Goal: Information Seeking & Learning: Learn about a topic

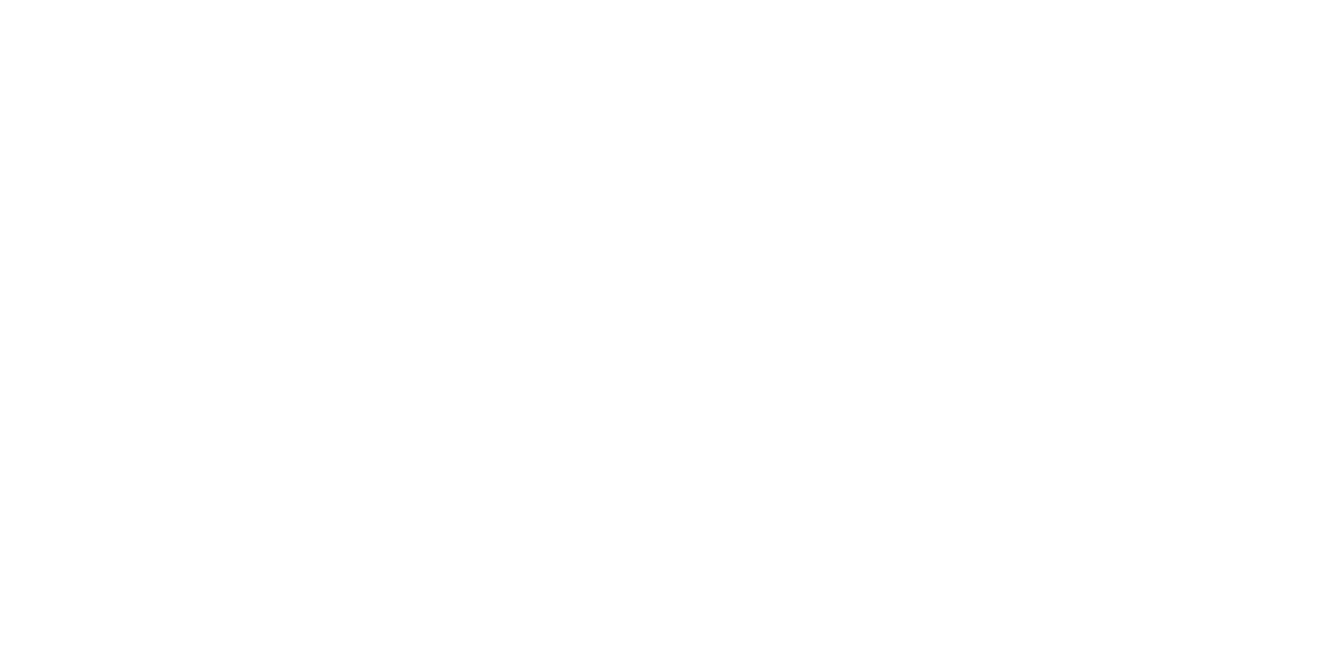
select select "+971"
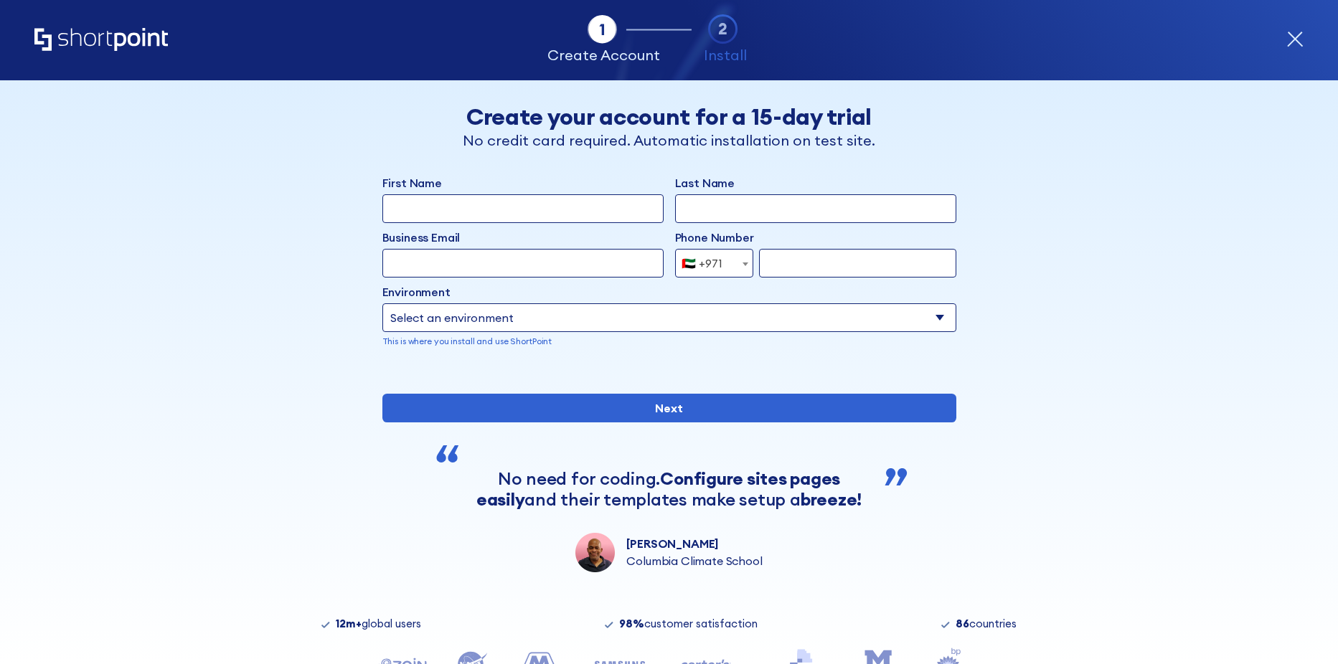
click at [149, 22] on div "Tab 1 Tab 2 Tab 2 ShortPoint eases the setup and orchestration of Intranets and…" at bounding box center [668, 40] width 1269 height 80
click at [136, 32] on icon "Home" at bounding box center [100, 39] width 133 height 23
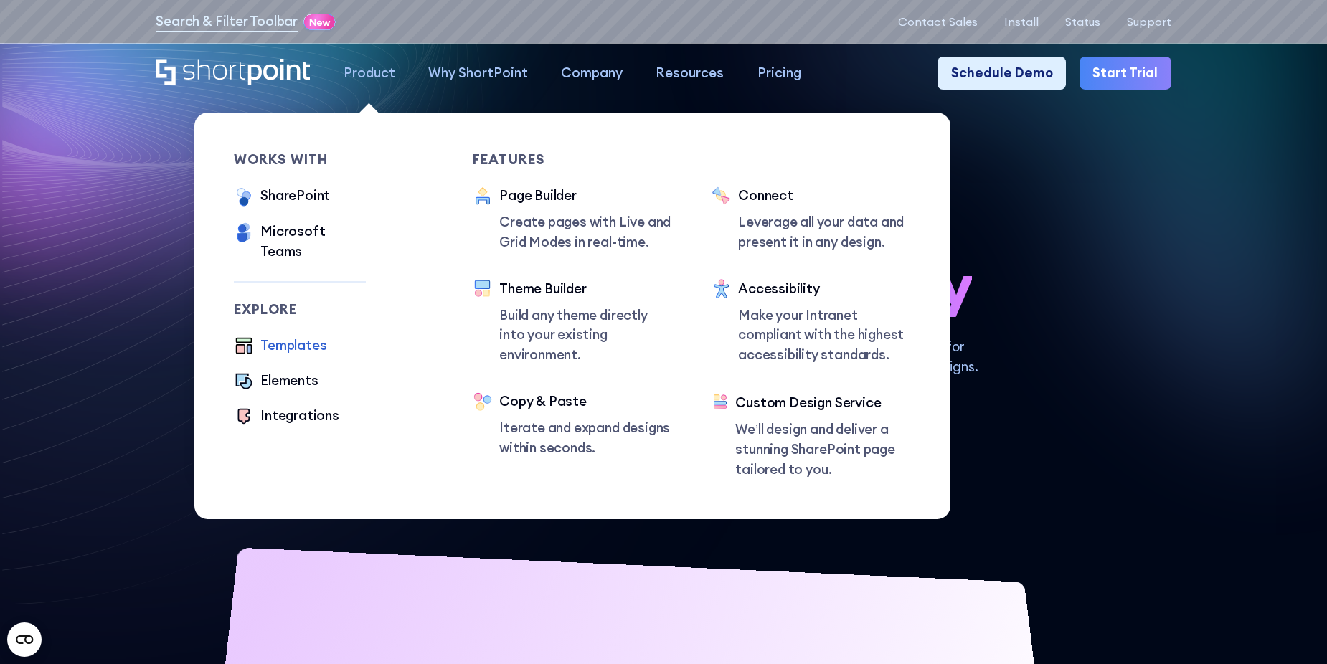
click at [291, 336] on div "Templates" at bounding box center [293, 346] width 66 height 20
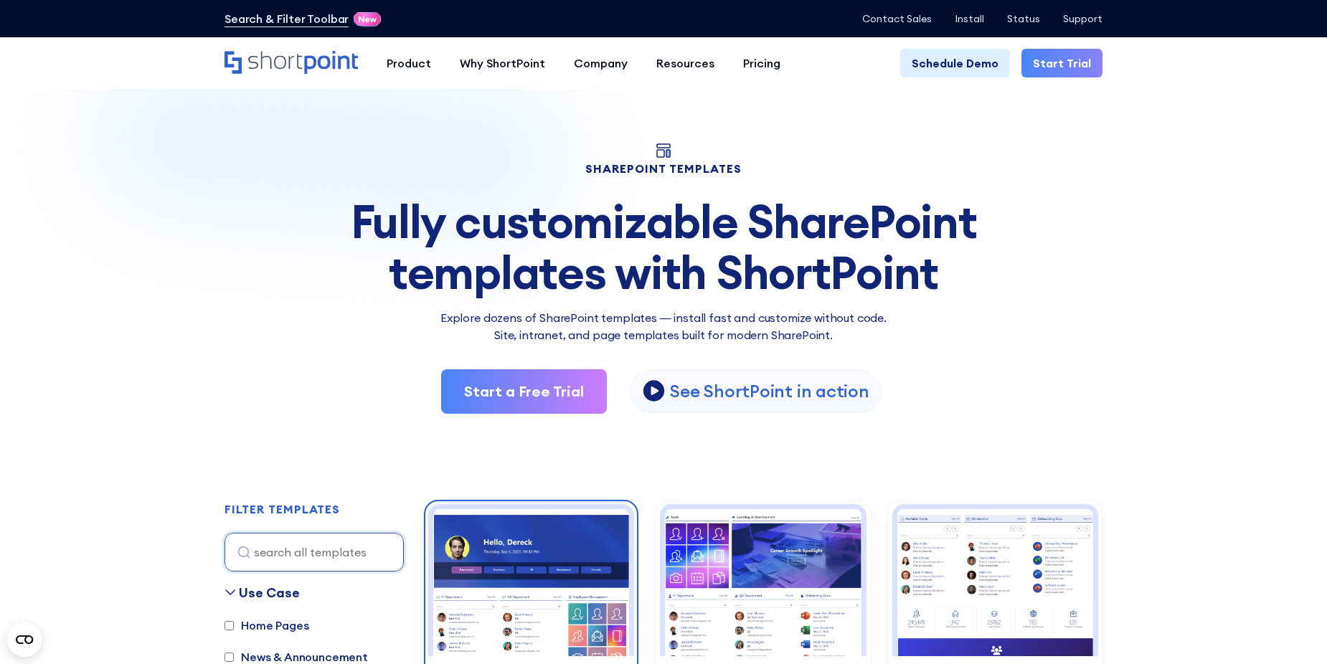
scroll to position [287, 0]
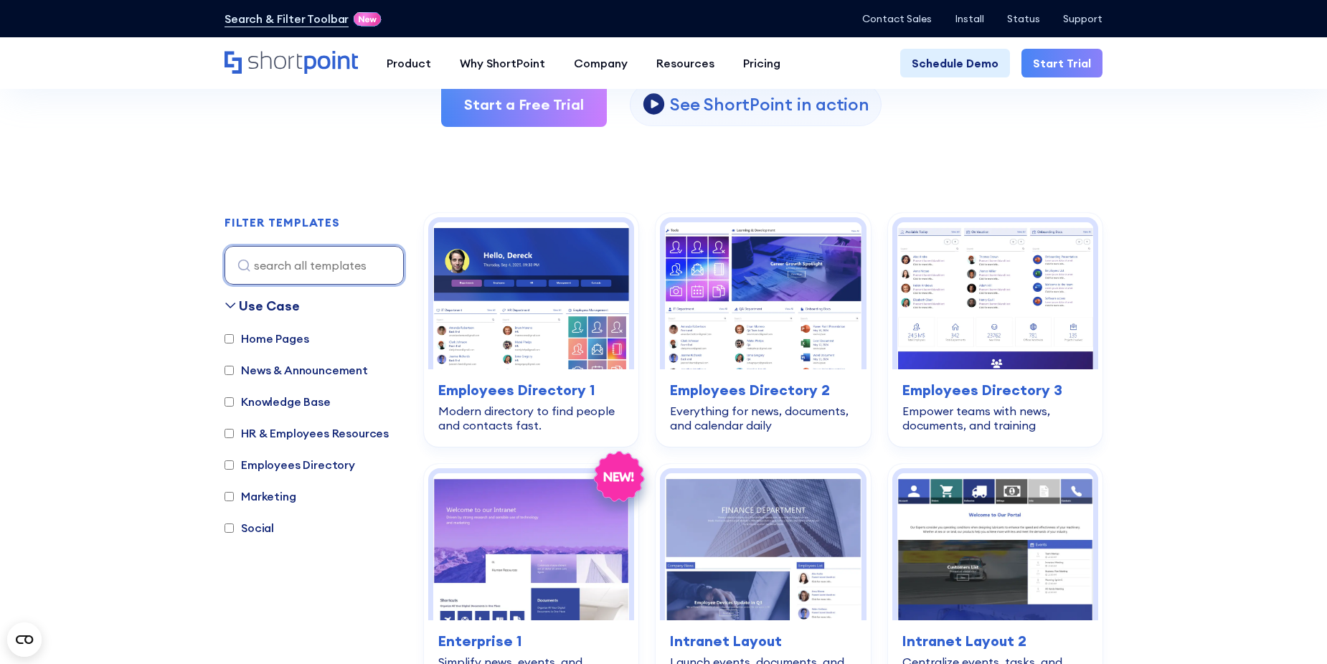
click at [306, 265] on input at bounding box center [314, 265] width 179 height 39
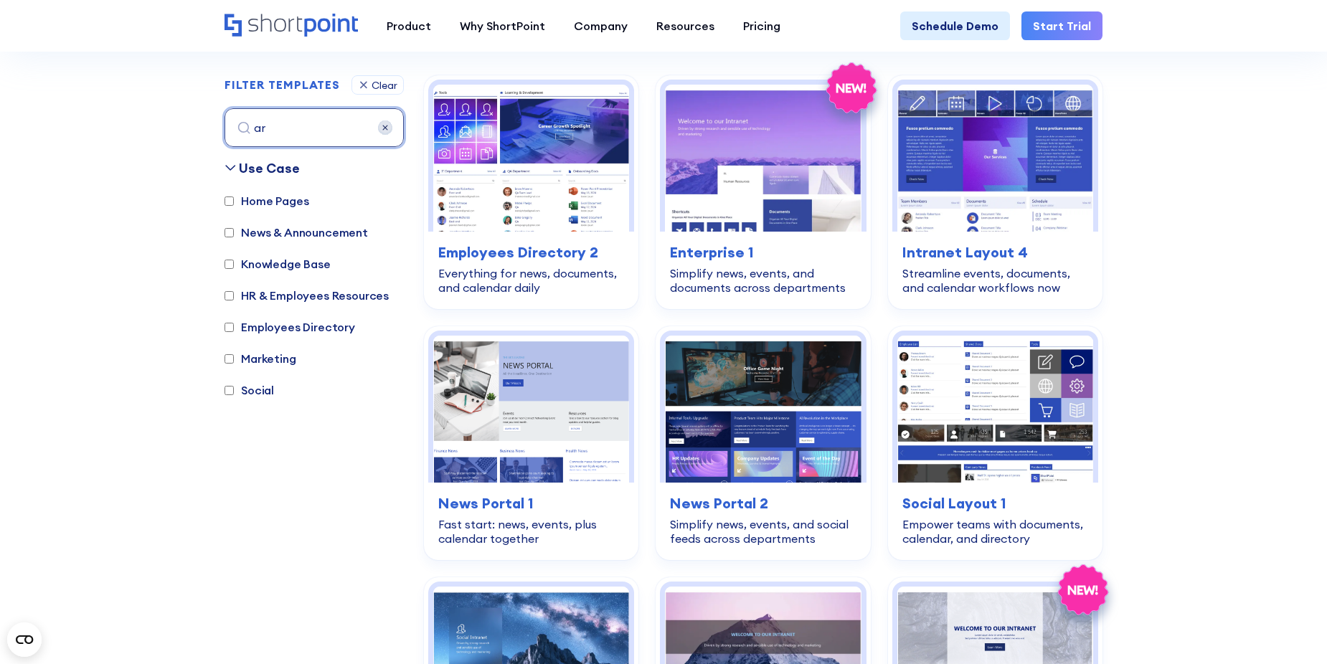
scroll to position [428, 0]
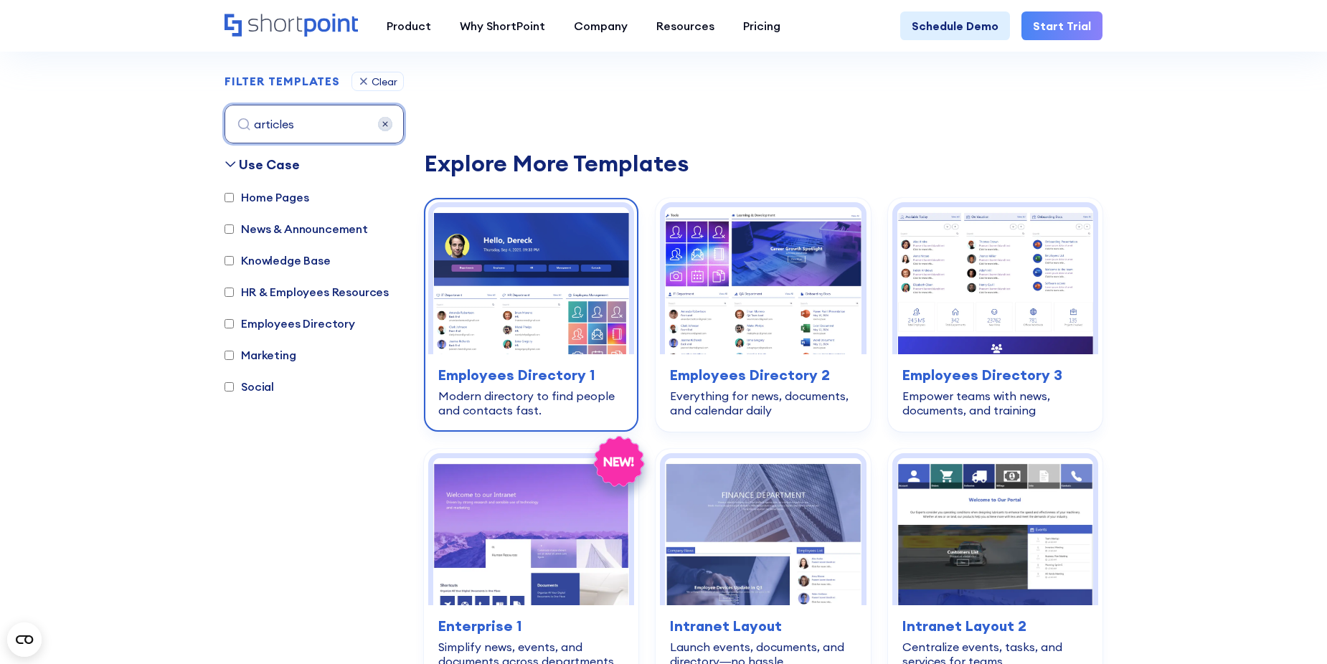
type input "articles"
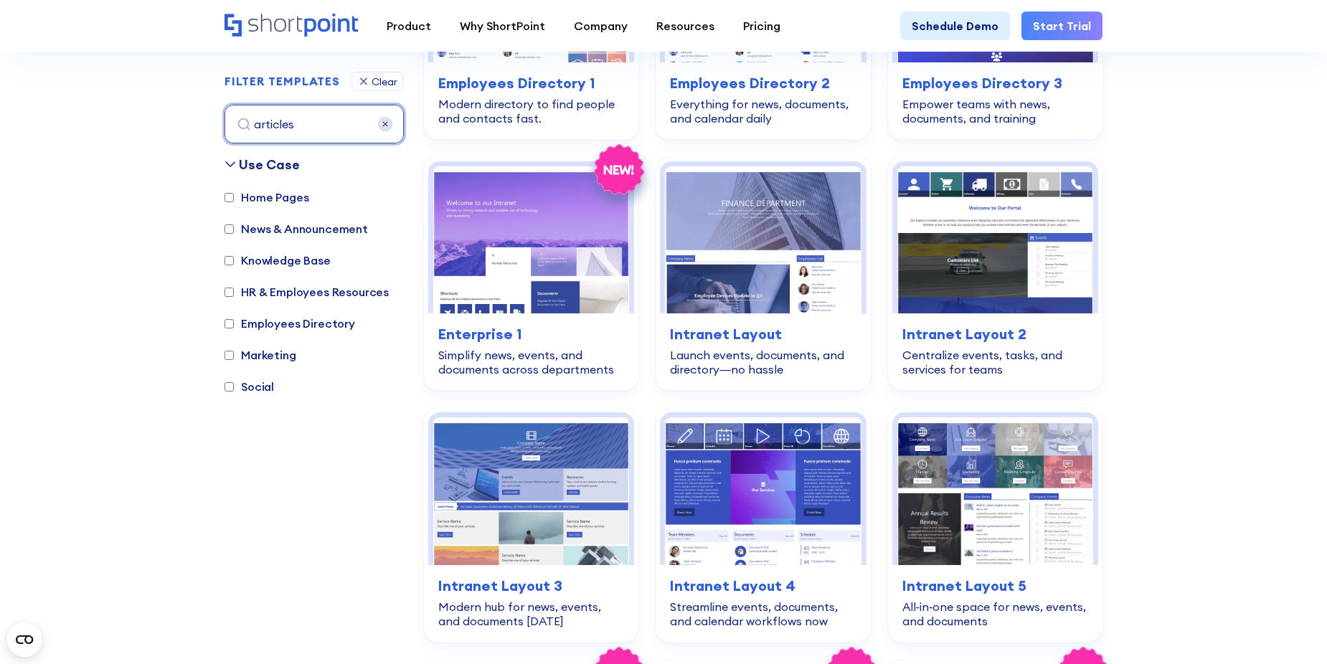
scroll to position [715, 0]
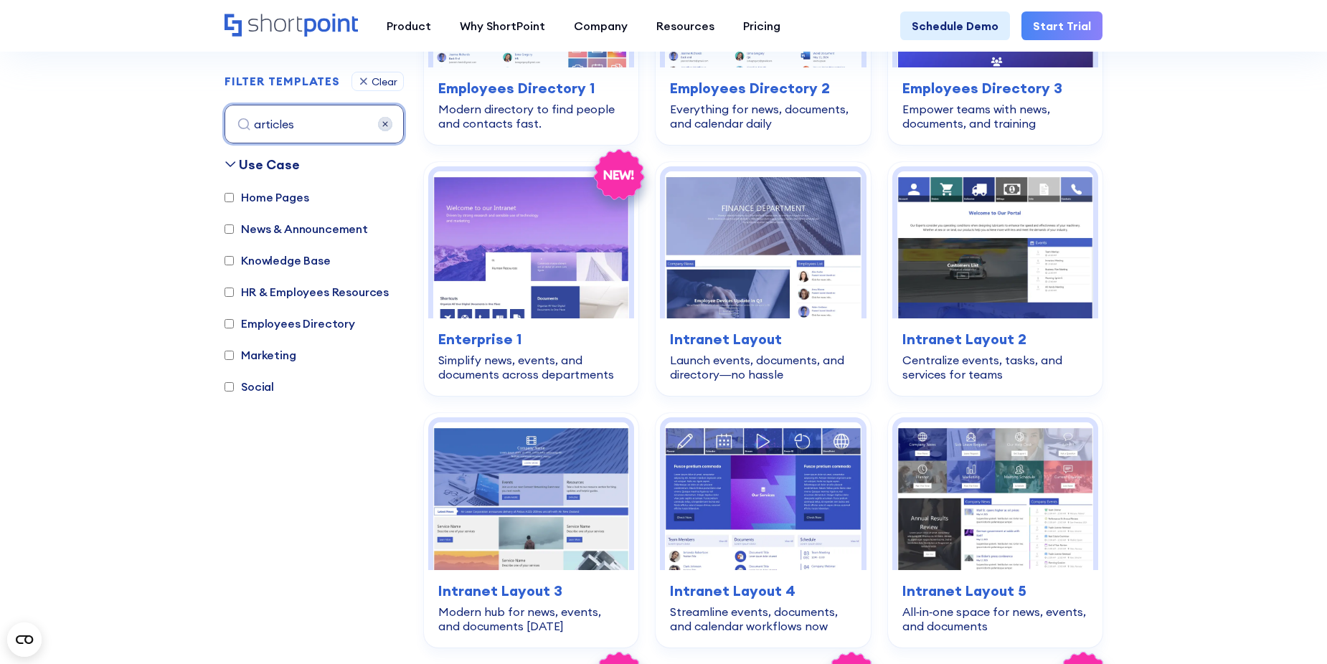
click at [298, 127] on input "articles" at bounding box center [314, 124] width 179 height 39
click at [297, 126] on input "articles" at bounding box center [314, 124] width 179 height 39
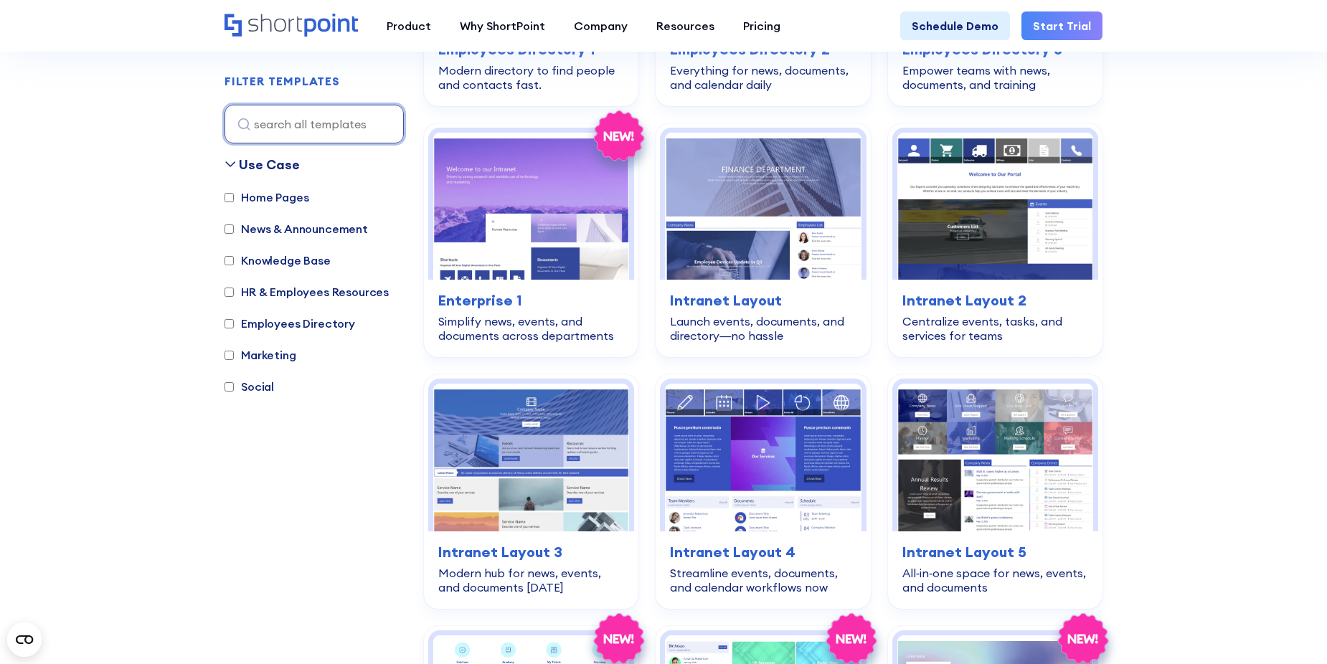
scroll to position [428, 0]
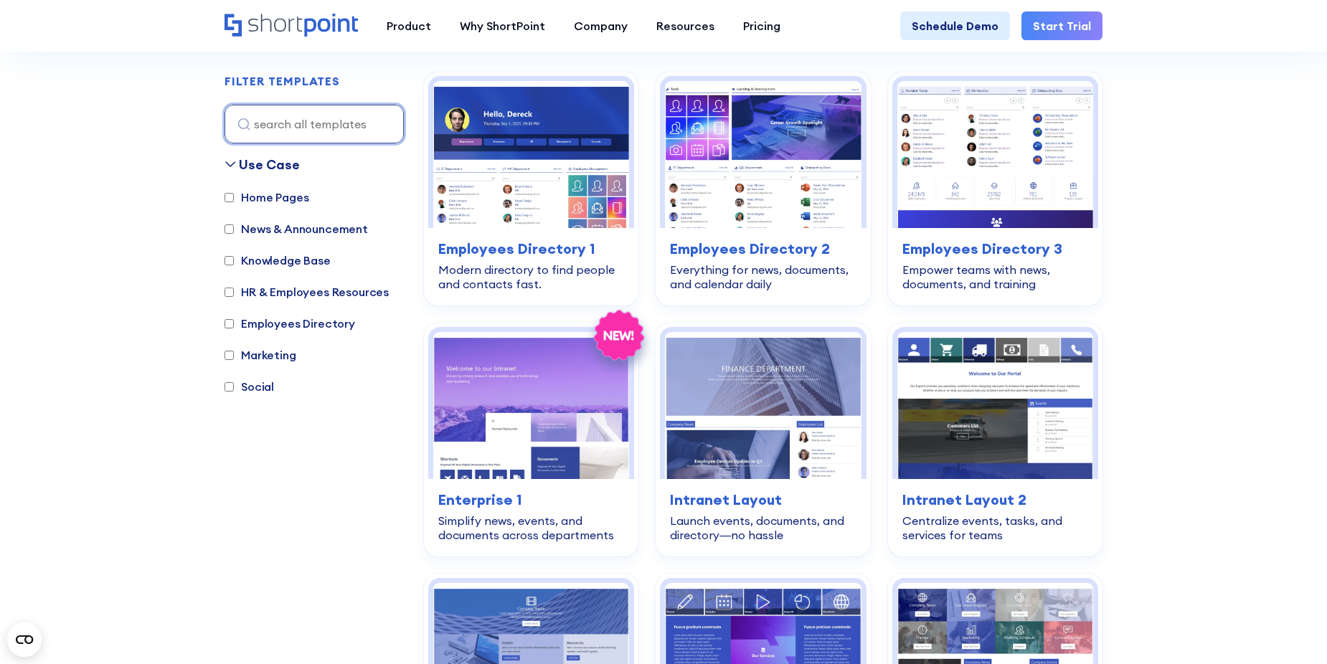
click at [298, 120] on input at bounding box center [314, 124] width 179 height 39
paste input "Articles"
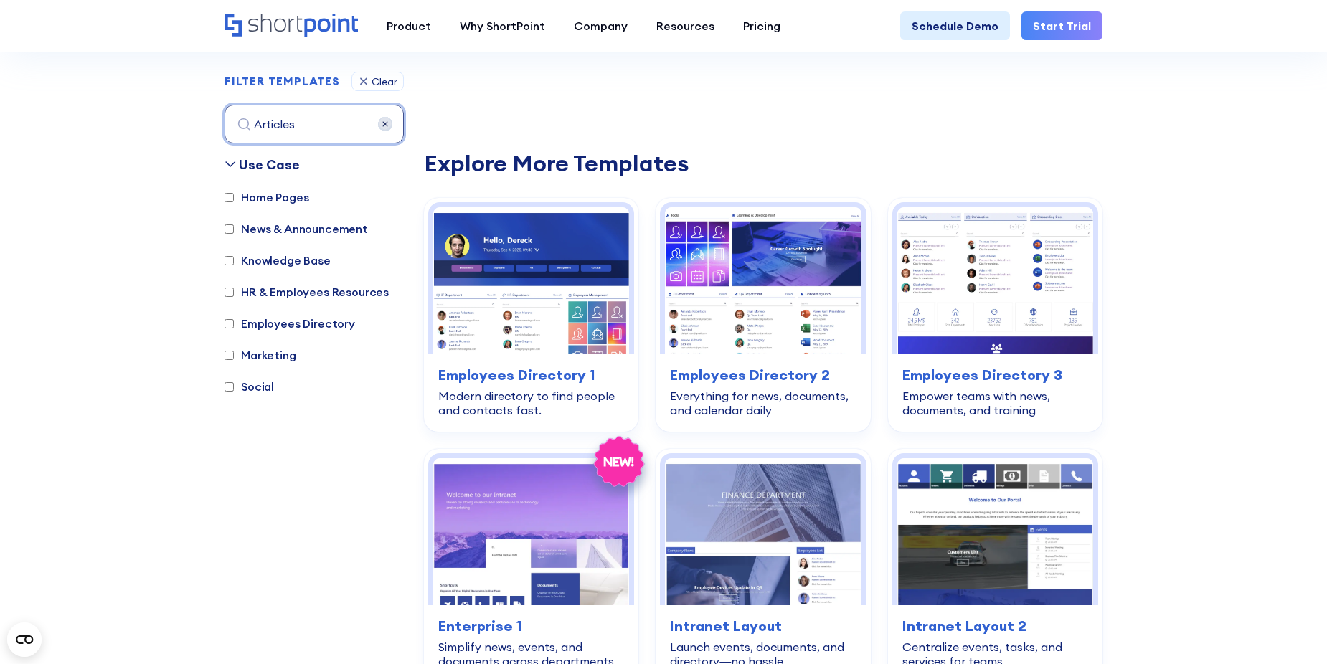
type input "Articles"
click at [255, 165] on div "Use Case" at bounding box center [269, 164] width 61 height 19
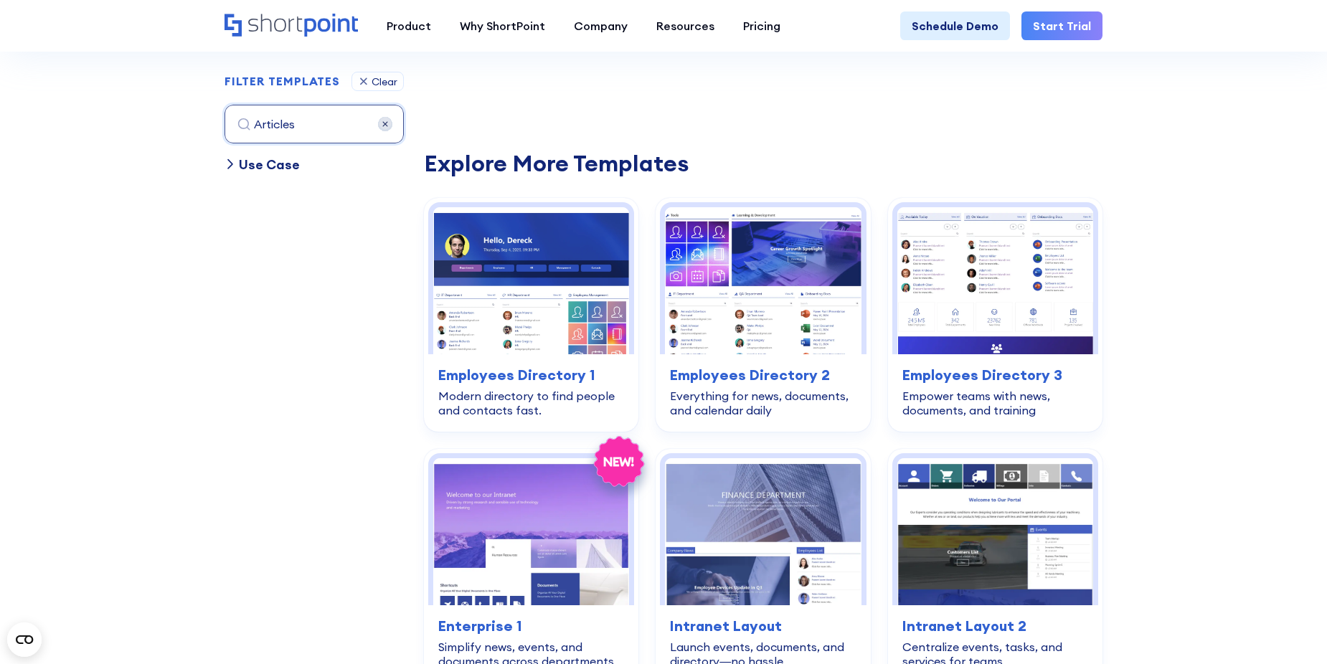
click at [255, 165] on div "Use Case" at bounding box center [269, 164] width 61 height 19
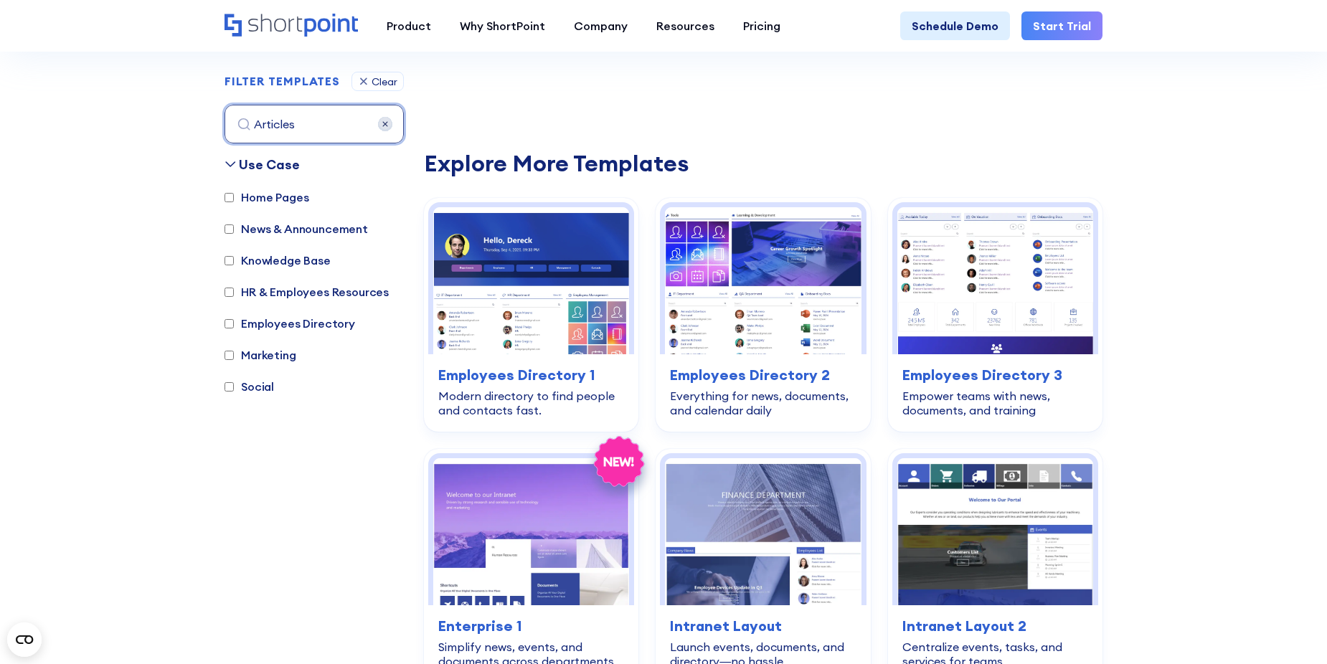
click at [334, 116] on input "Articles" at bounding box center [314, 124] width 179 height 39
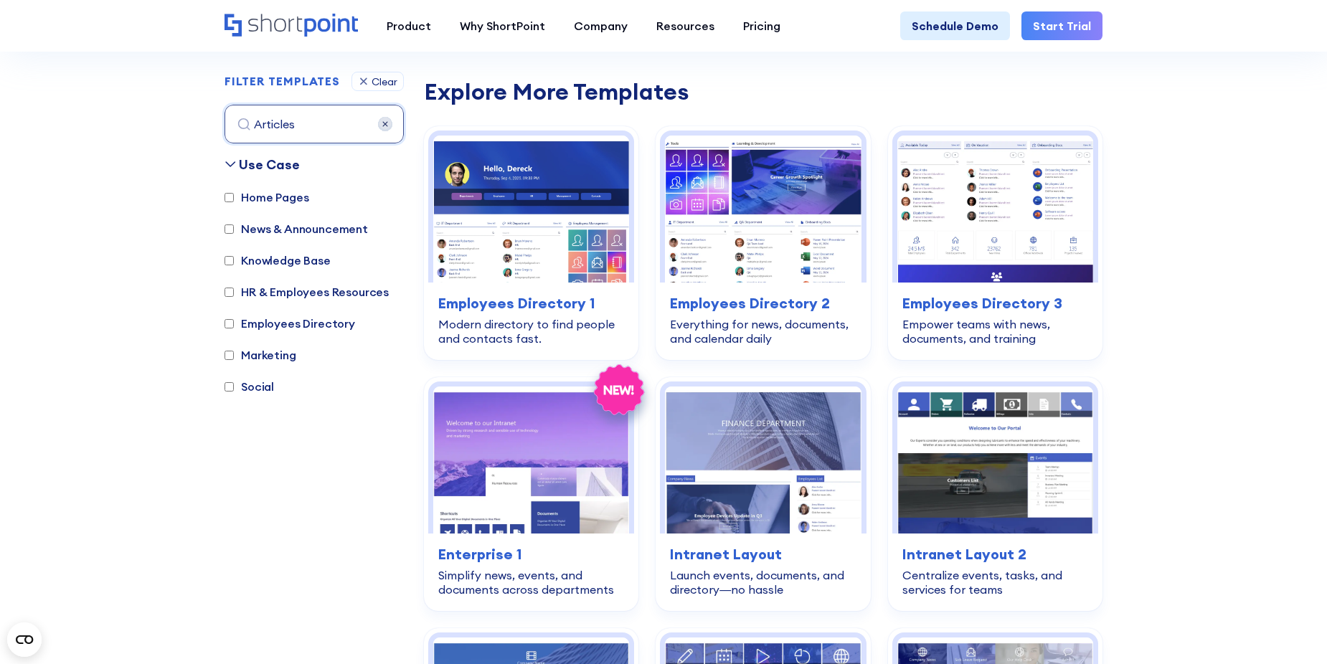
click at [387, 126] on img at bounding box center [385, 124] width 14 height 14
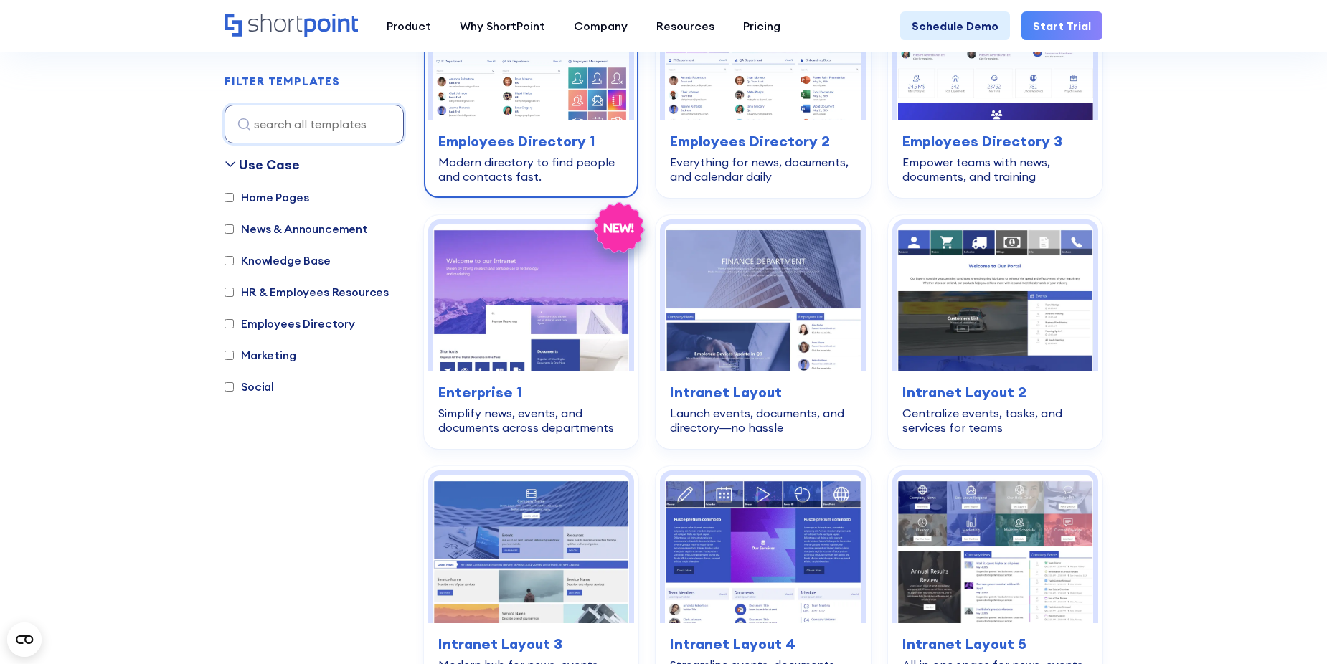
scroll to position [644, 0]
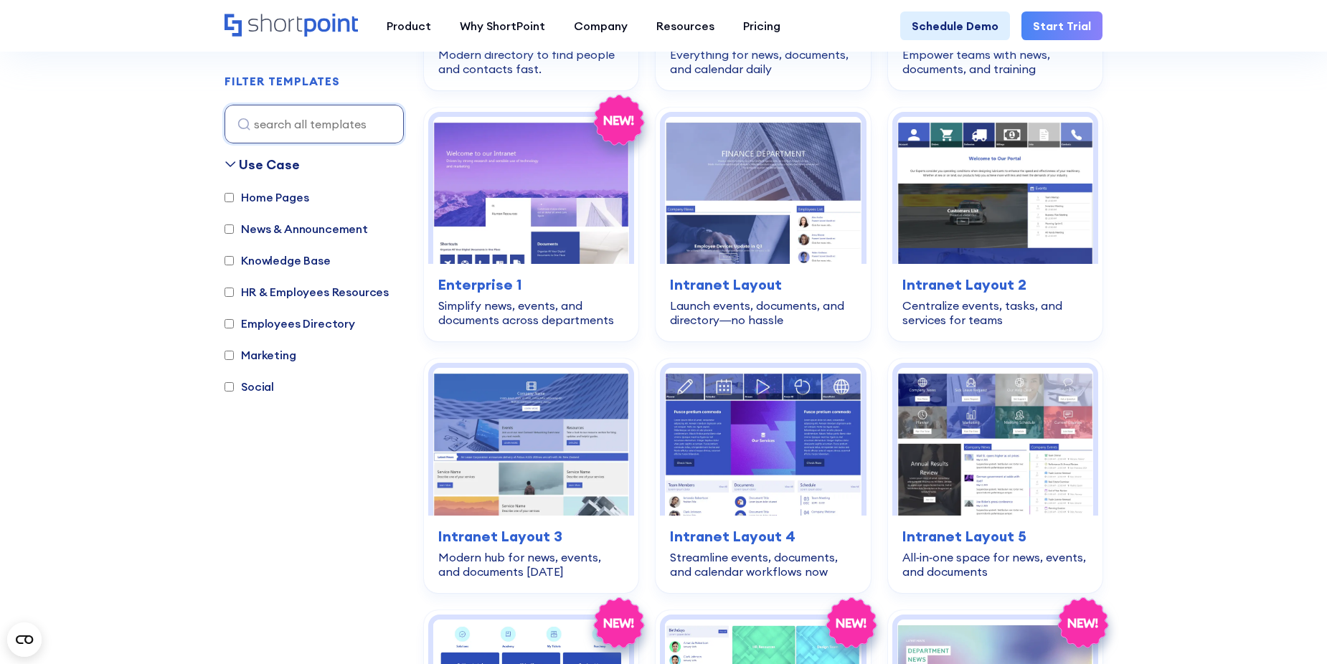
click at [237, 265] on label "Knowledge Base" at bounding box center [278, 260] width 106 height 17
click at [232, 264] on input "Knowledge Base" at bounding box center [229, 260] width 9 height 9
checkbox input "true"
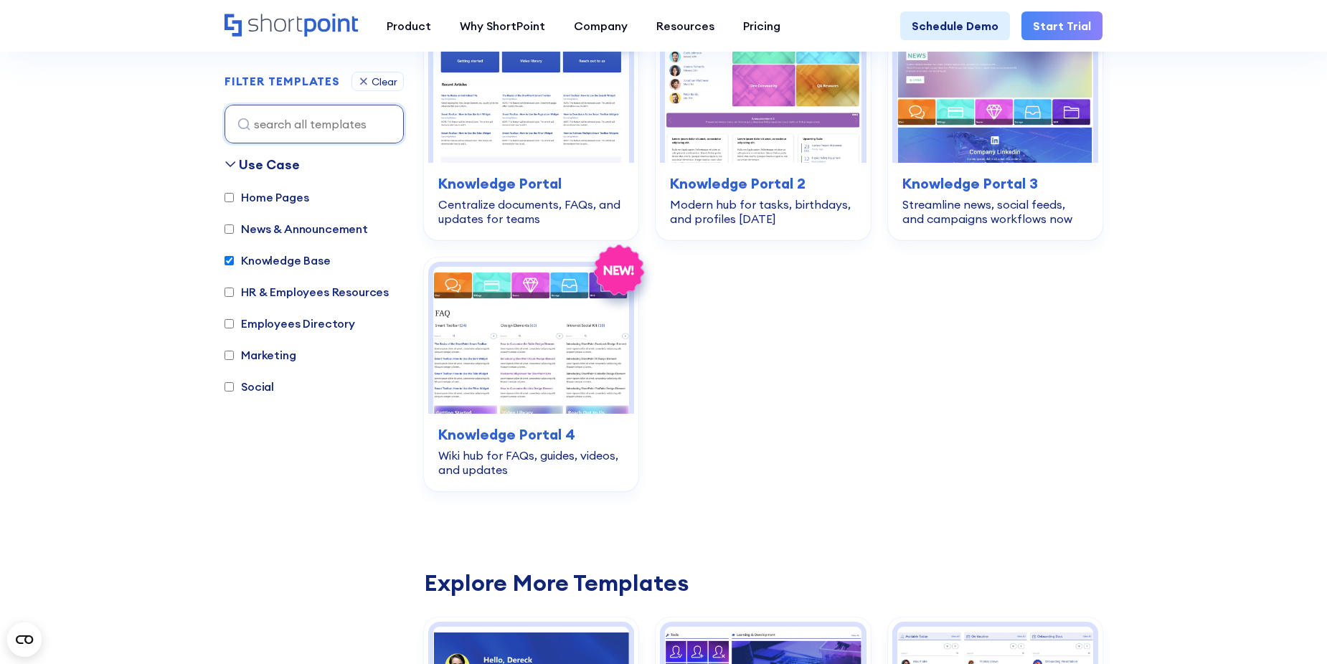
scroll to position [500, 0]
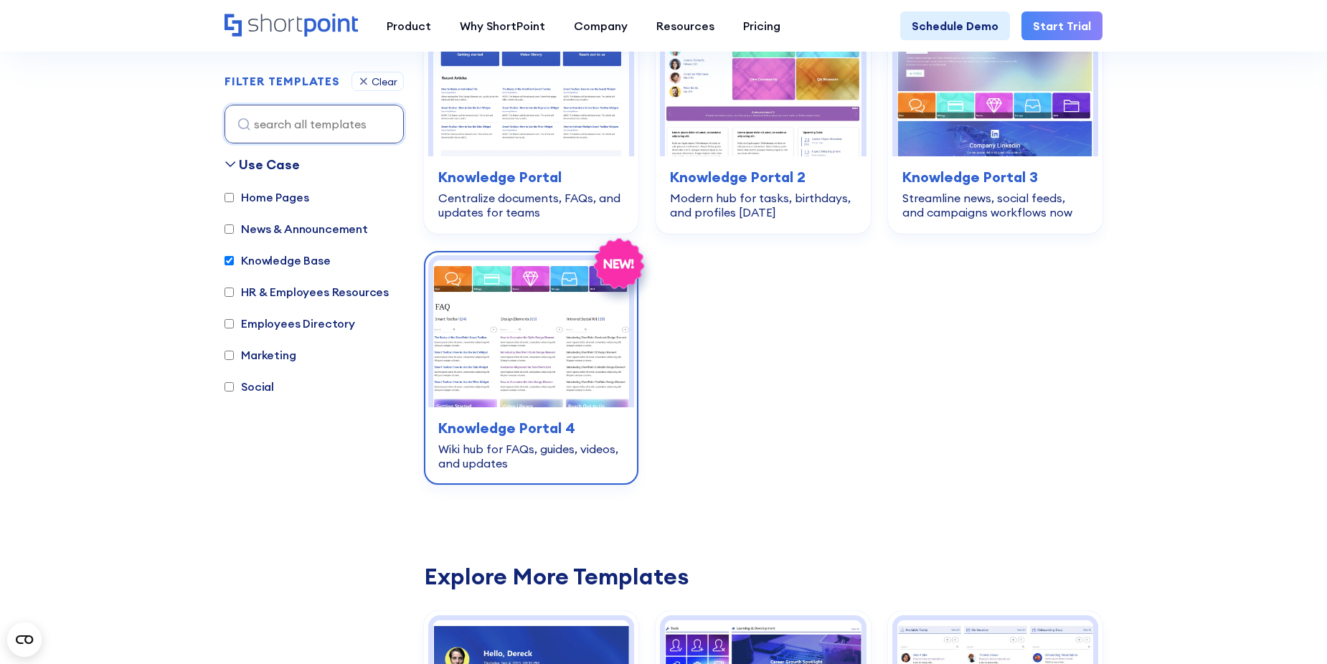
click at [537, 352] on img at bounding box center [531, 333] width 196 height 147
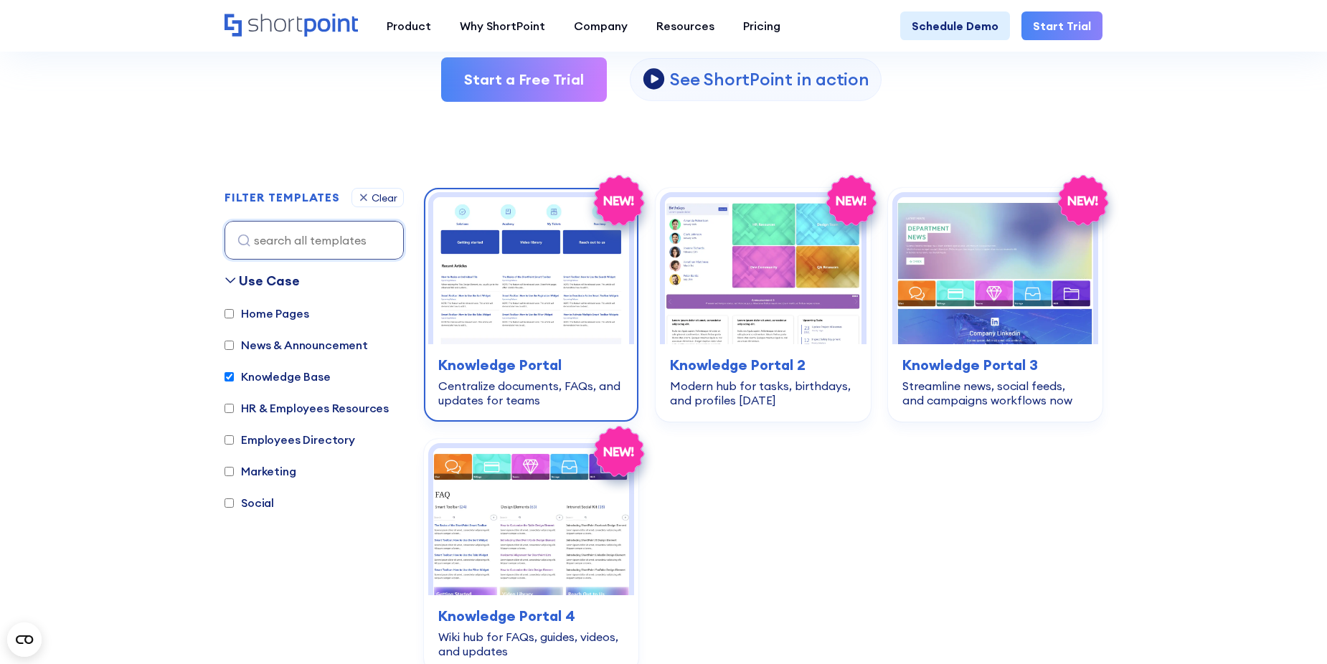
scroll to position [285, 0]
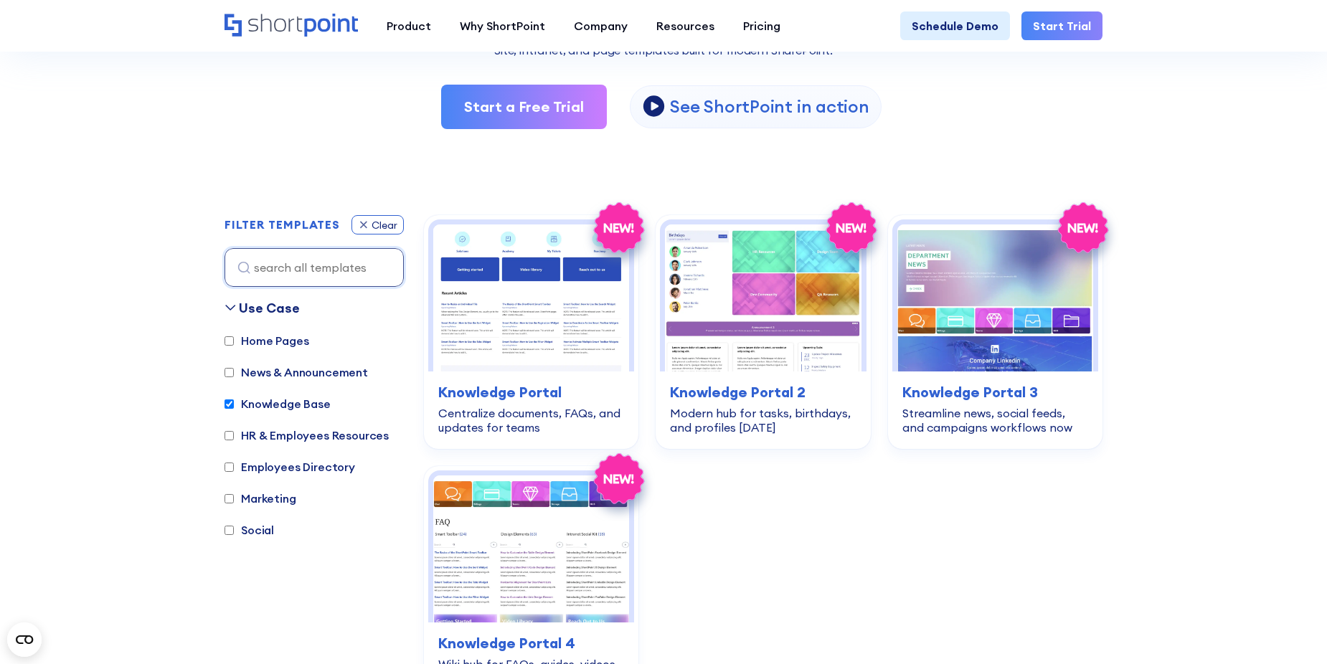
click at [370, 227] on div "Clear" at bounding box center [378, 224] width 52 height 19
checkbox input "false"
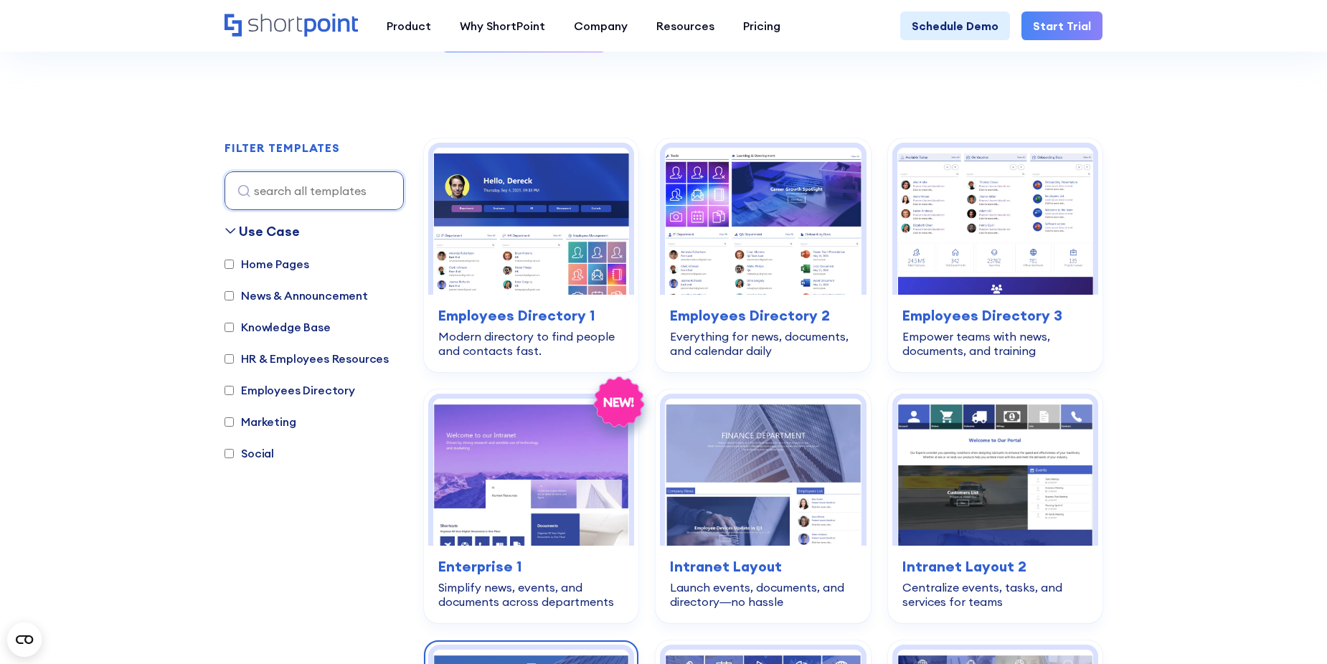
scroll to position [502, 0]
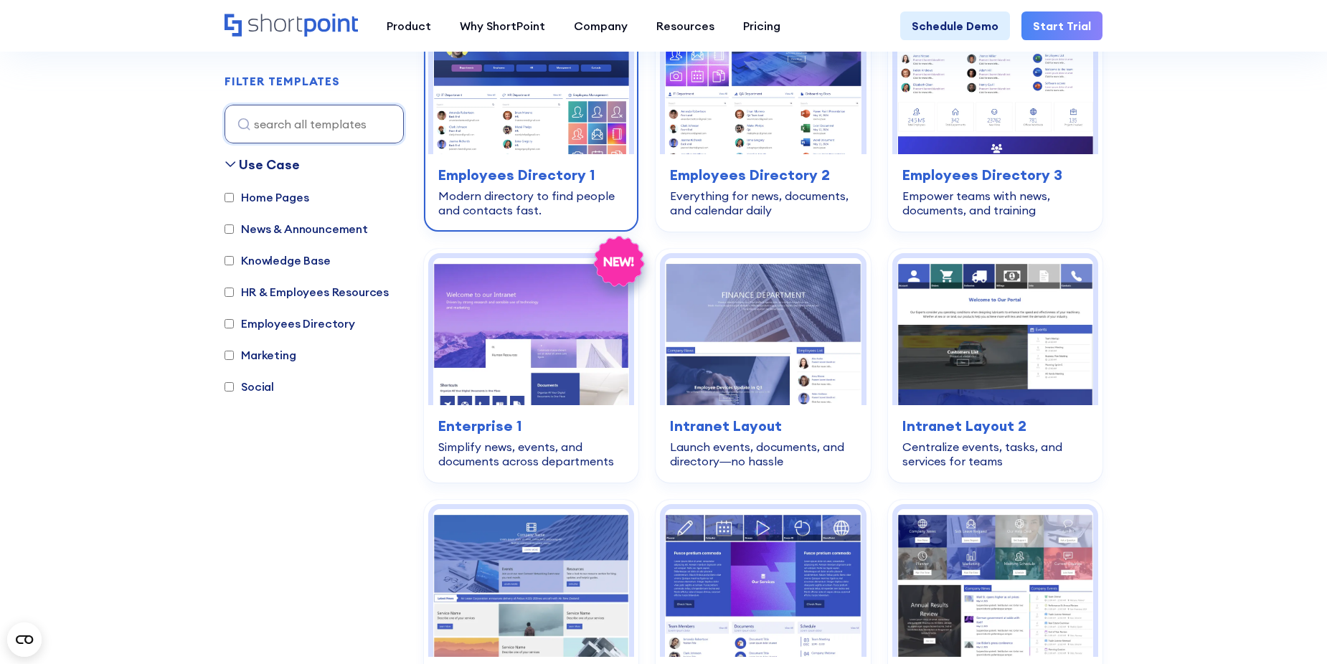
click at [557, 108] on img at bounding box center [531, 80] width 196 height 147
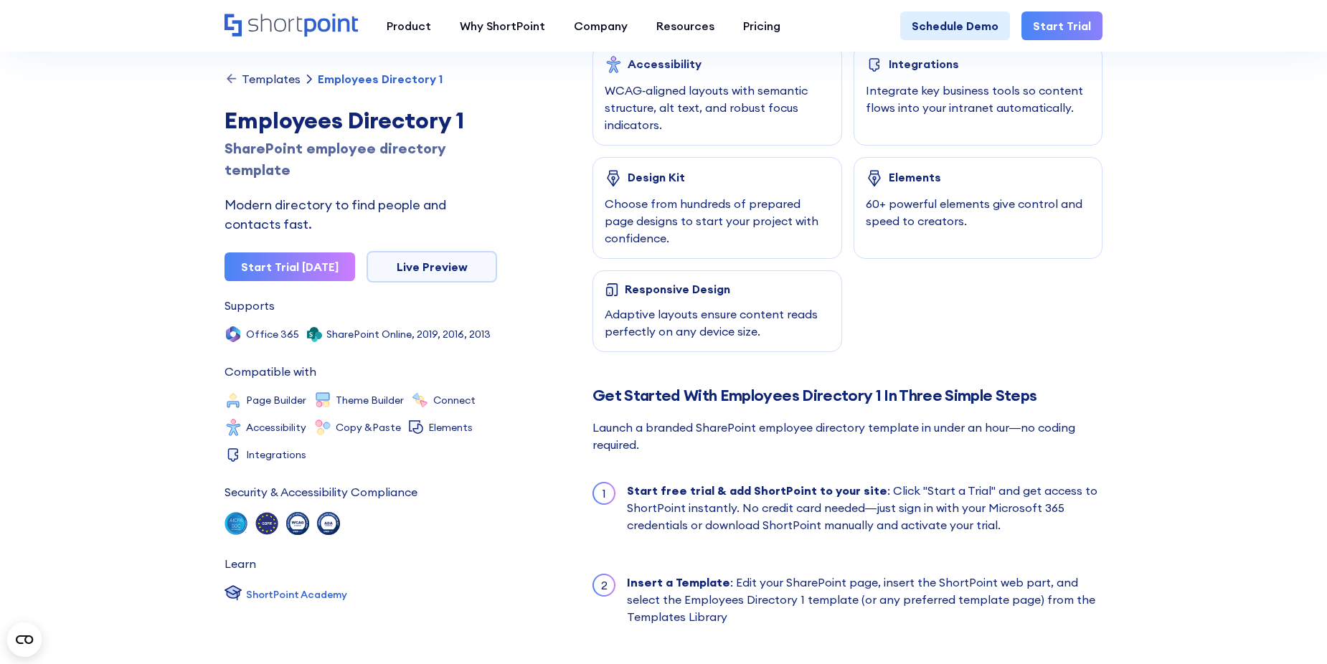
scroll to position [1363, 0]
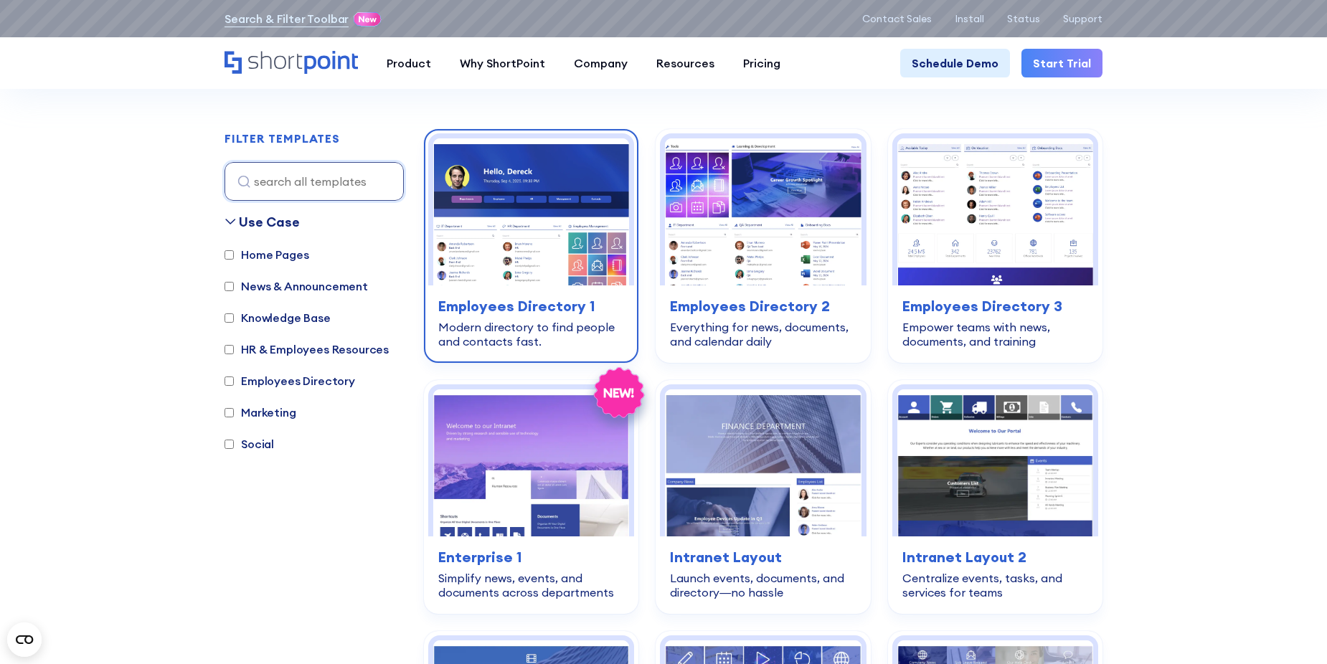
scroll to position [359, 0]
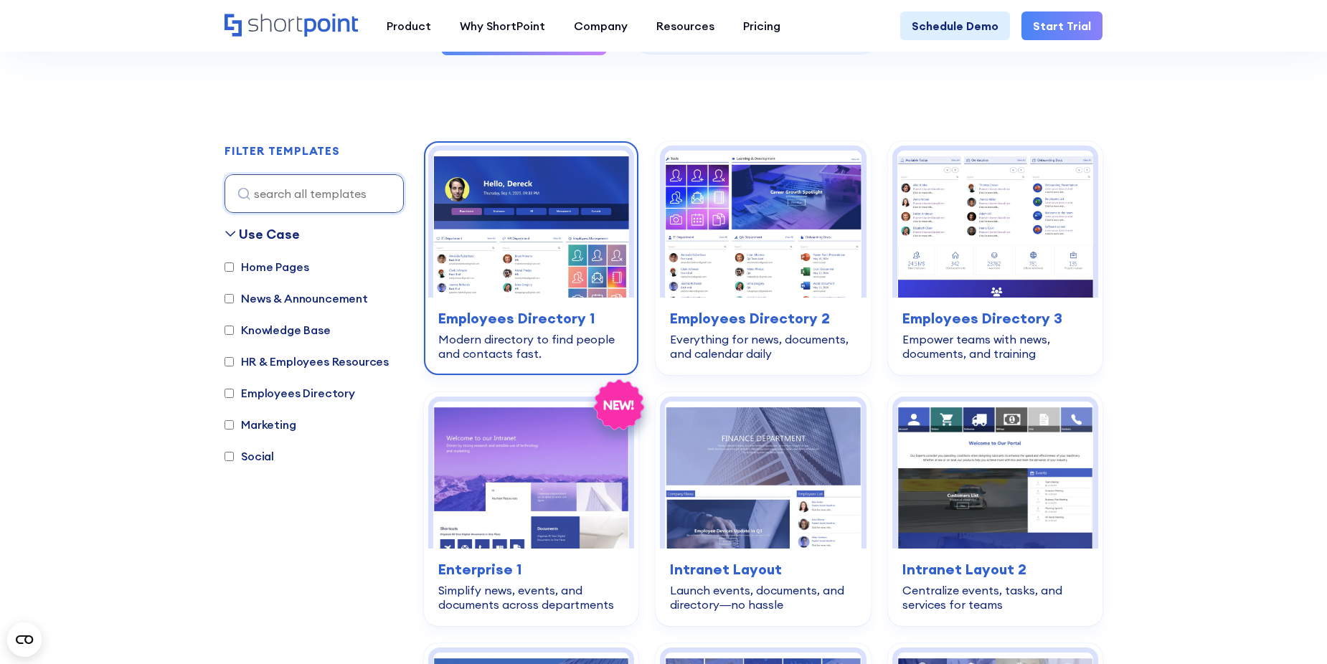
click at [517, 230] on img at bounding box center [531, 224] width 196 height 147
